Goal: Check status

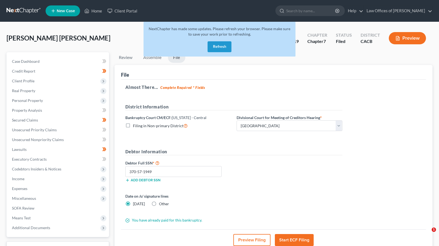
select select "1"
click at [221, 48] on button "Refresh" at bounding box center [220, 46] width 24 height 11
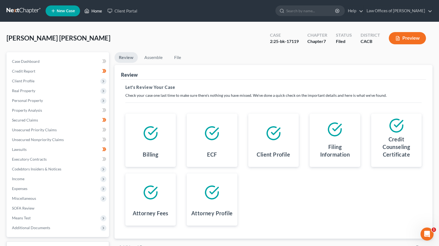
click at [98, 11] on link "Home" at bounding box center [93, 11] width 23 height 10
